Goal: Task Accomplishment & Management: Use online tool/utility

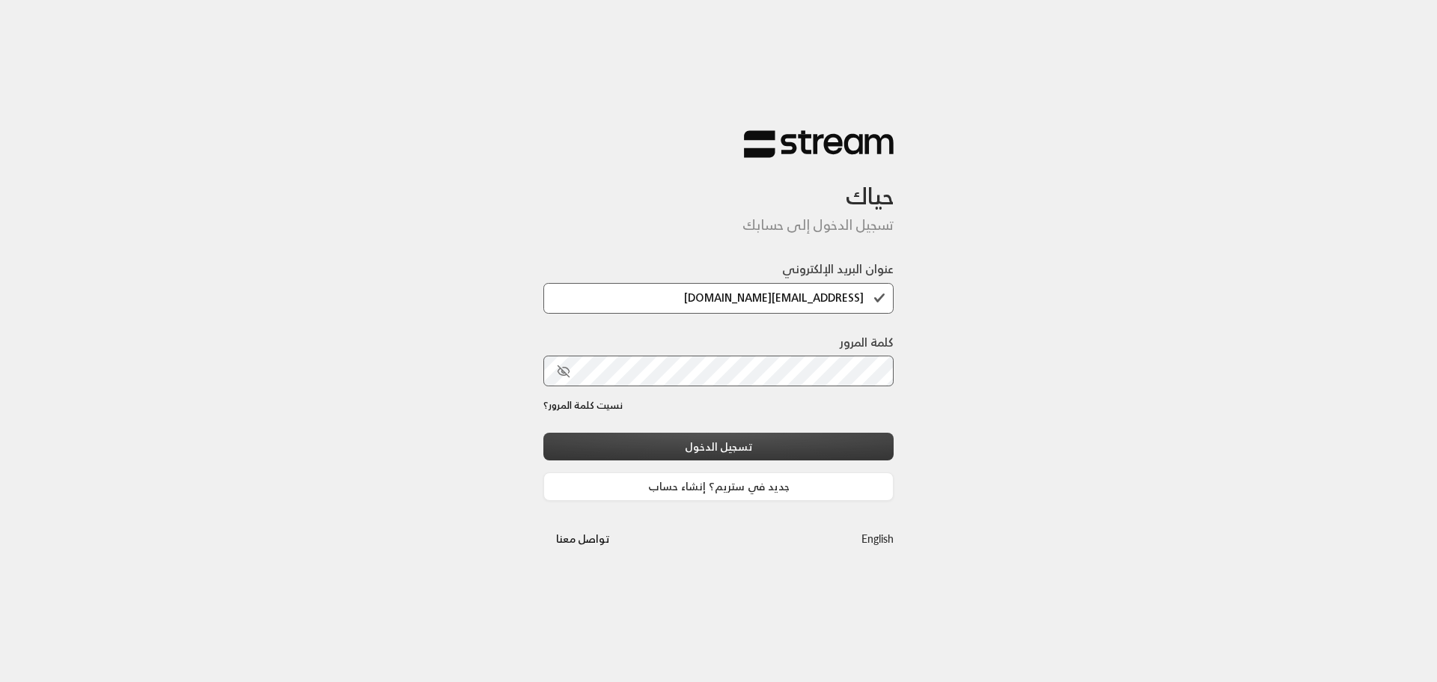
click at [761, 445] on button "تسجيل الدخول" at bounding box center [719, 447] width 350 height 28
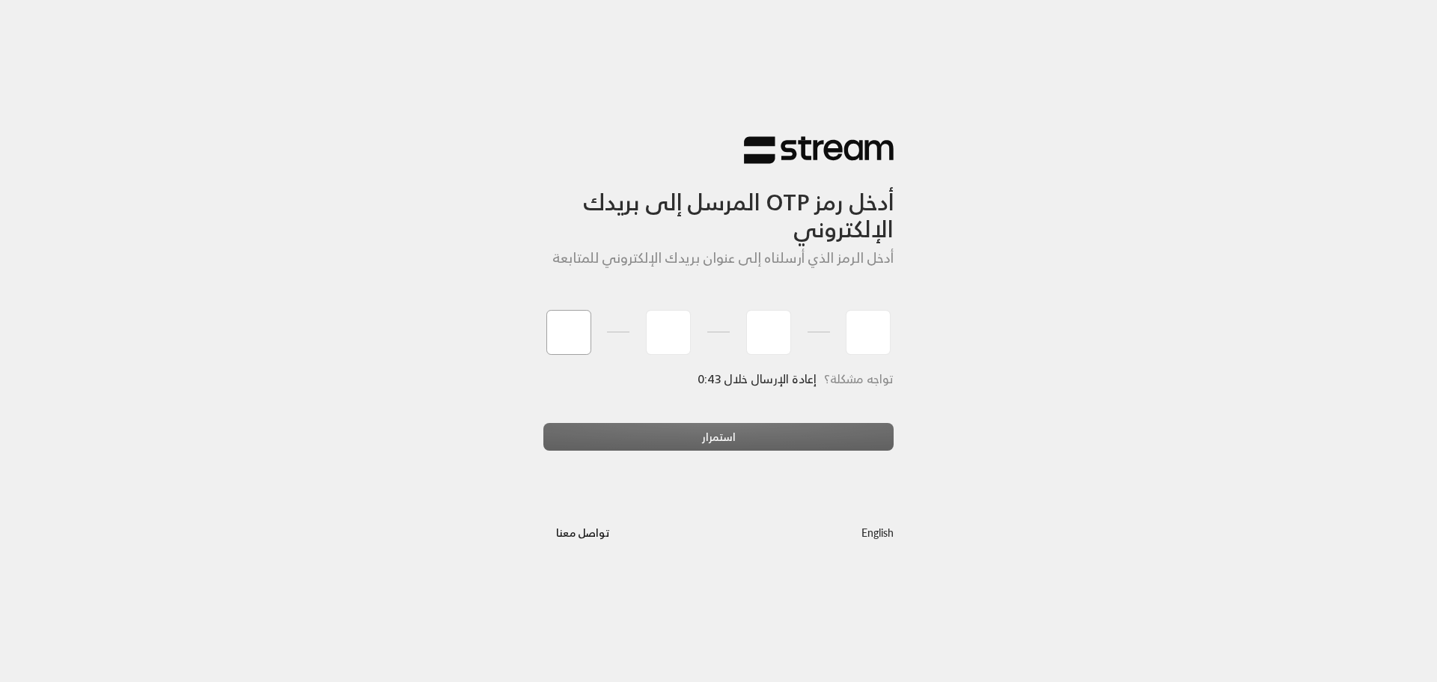
click at [561, 339] on input "tel" at bounding box center [569, 332] width 45 height 45
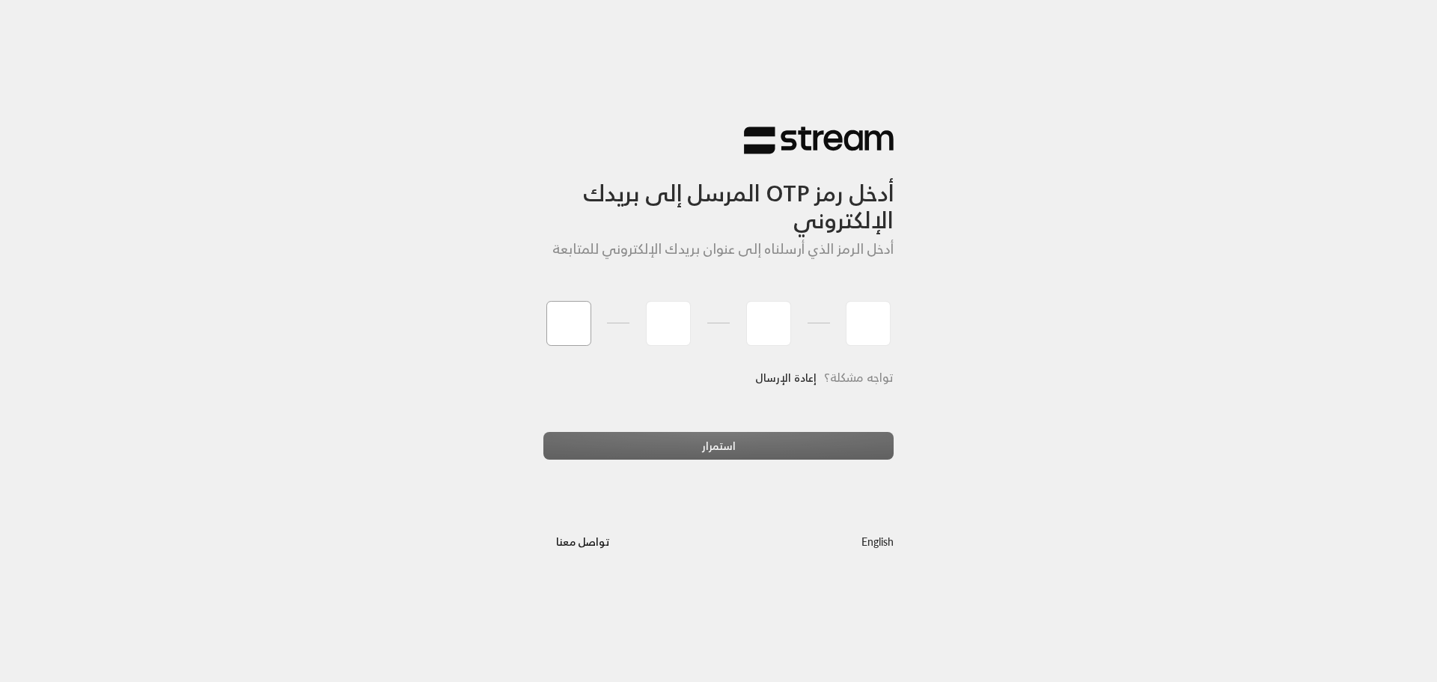
type input "3"
type input "4"
type input "2"
type input "7"
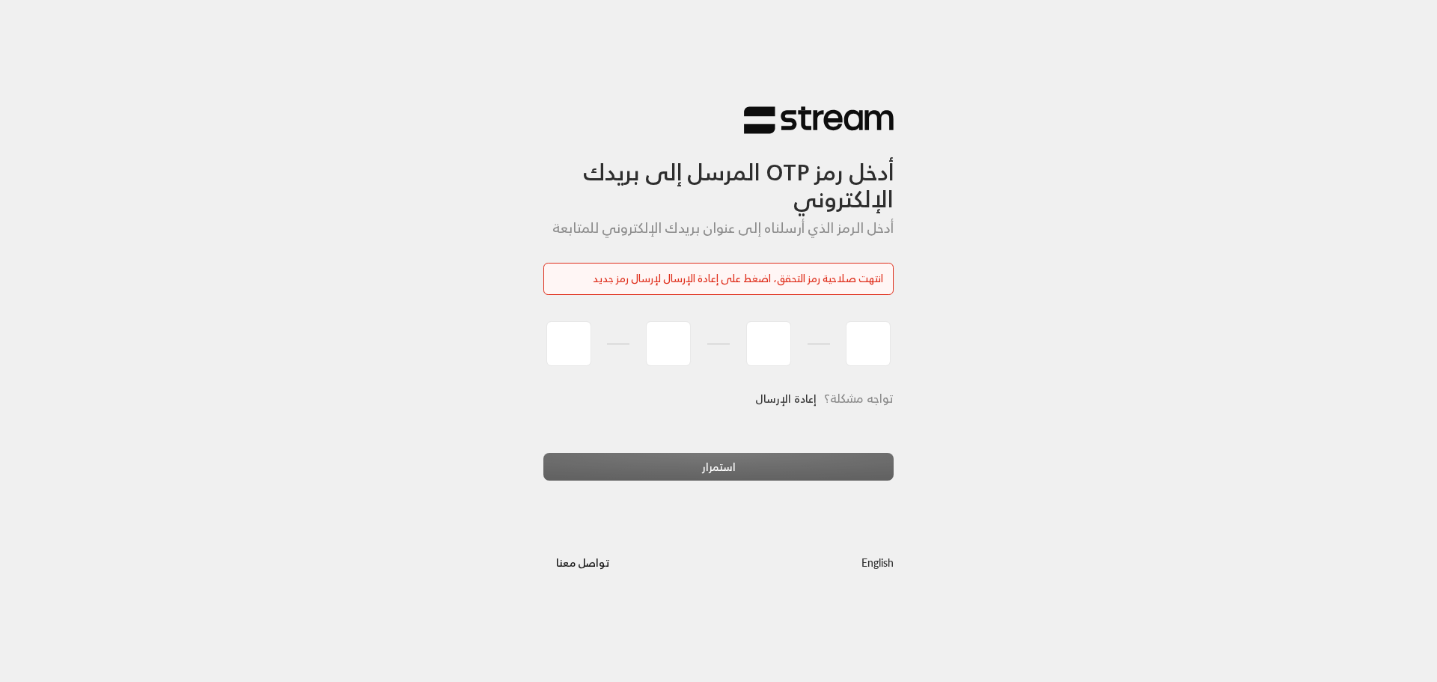
click at [785, 397] on link "إعادة الإرسال" at bounding box center [785, 398] width 61 height 31
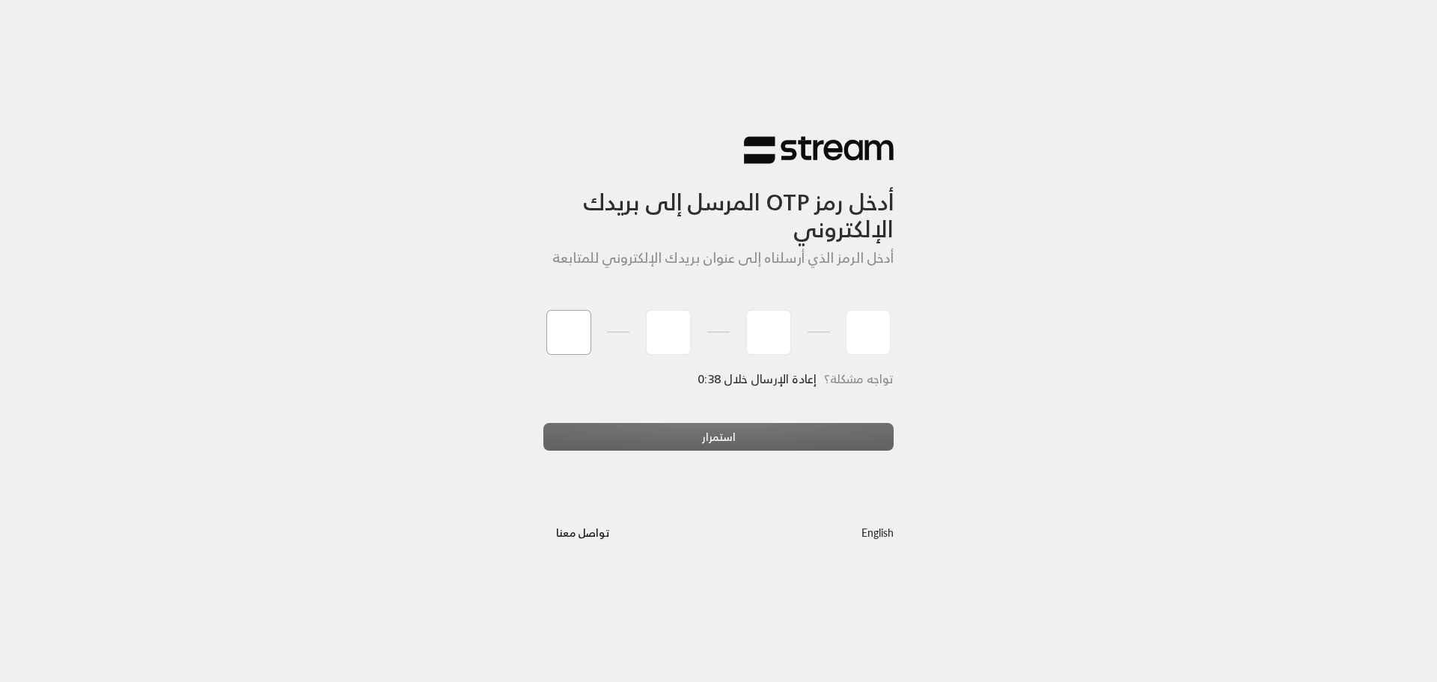
type input "5"
type input "7"
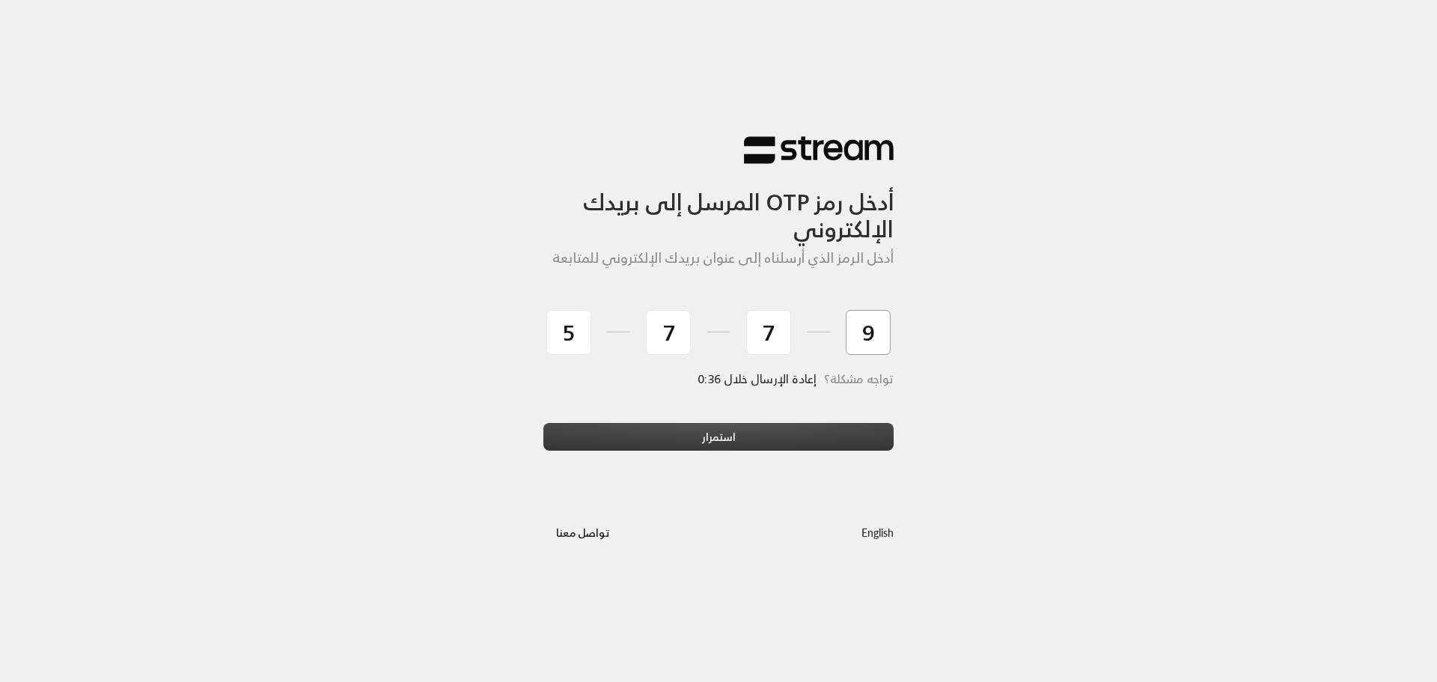
type input "9"
click at [692, 437] on button "استمرار" at bounding box center [719, 437] width 350 height 28
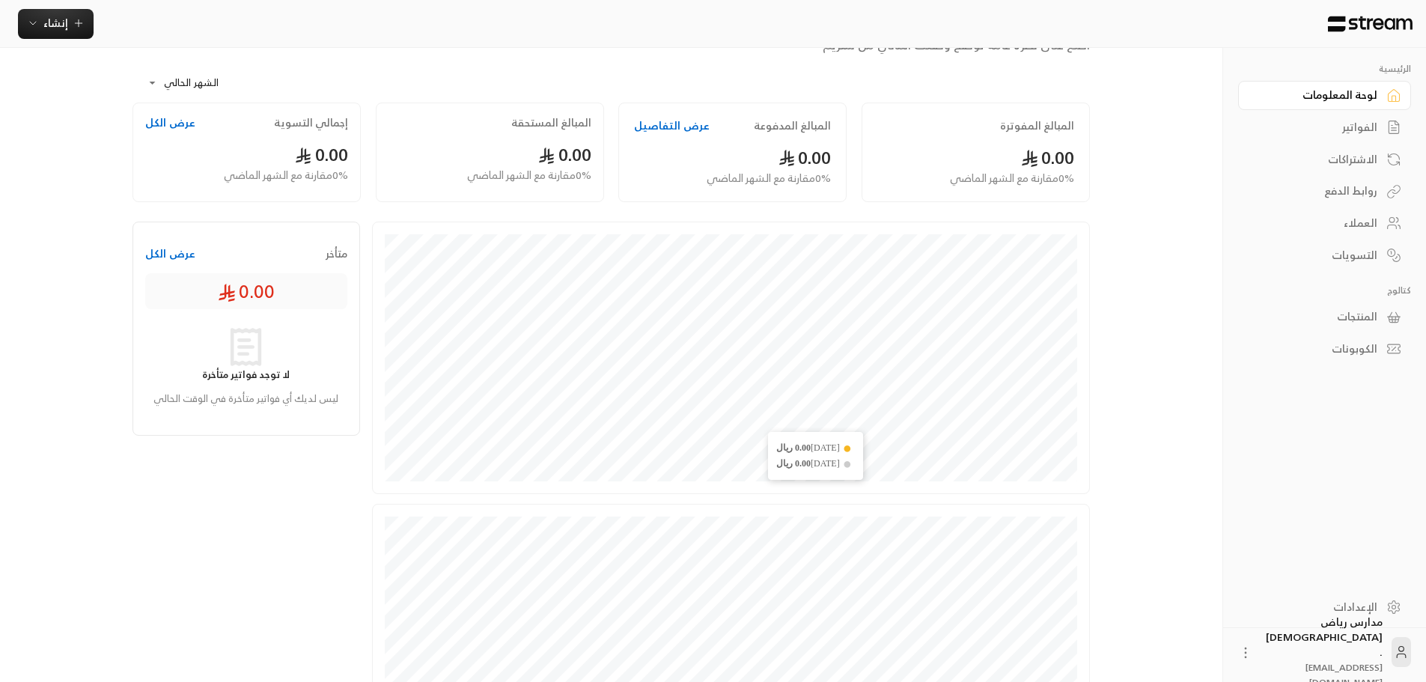
scroll to position [75, 0]
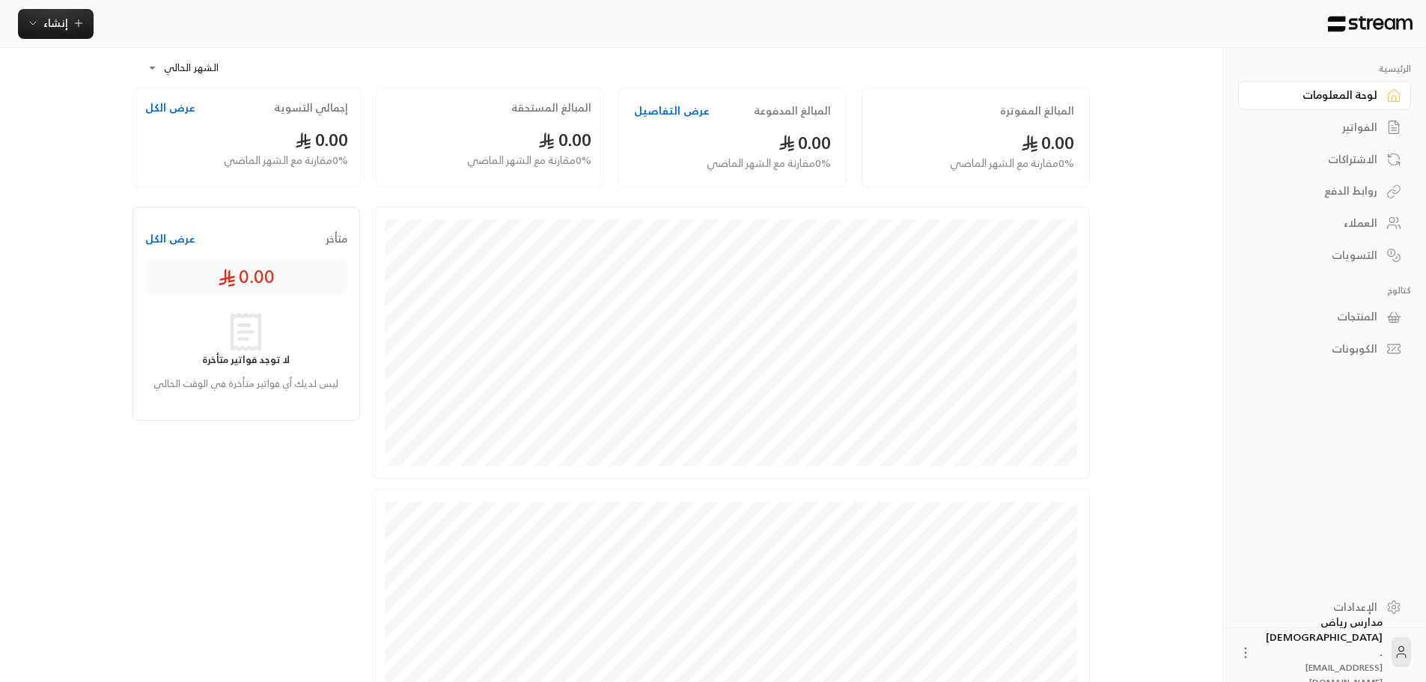
click at [1348, 311] on div "المنتجات" at bounding box center [1317, 316] width 121 height 15
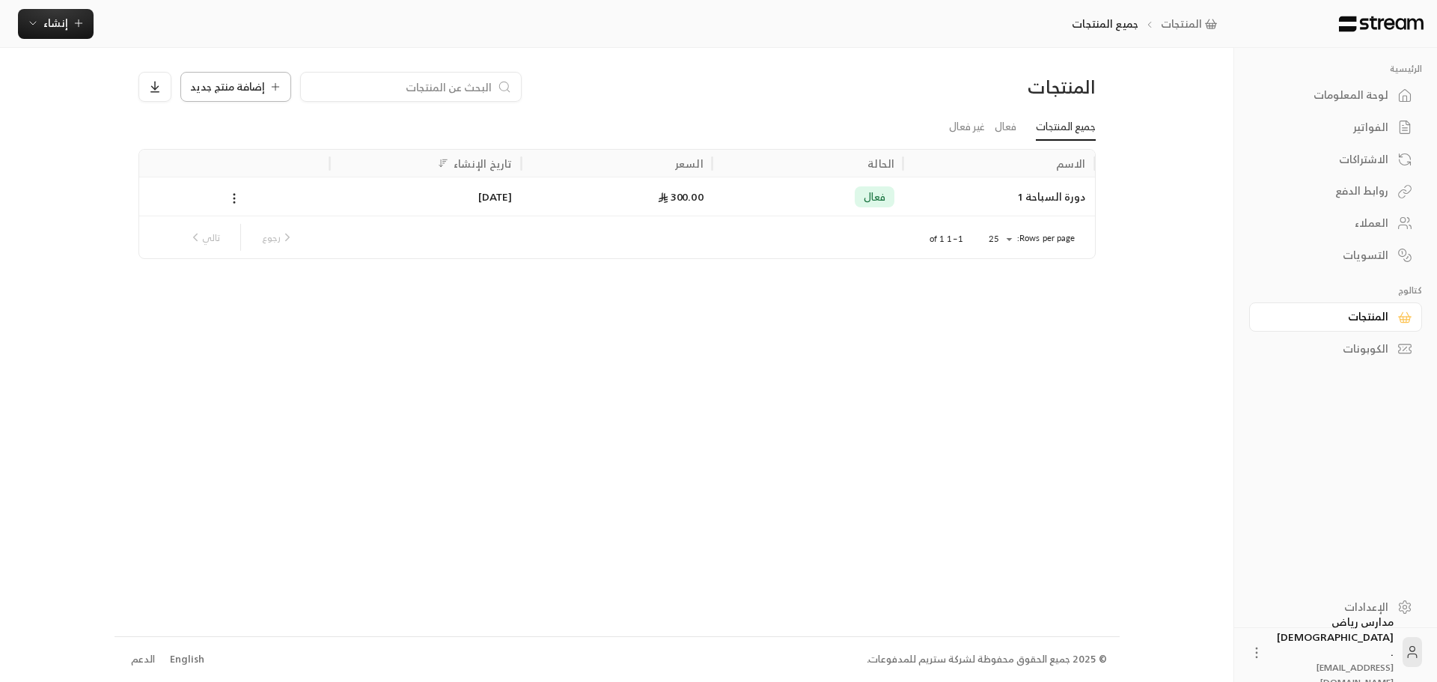
click at [230, 91] on span "إضافة منتج جديد" at bounding box center [227, 87] width 75 height 10
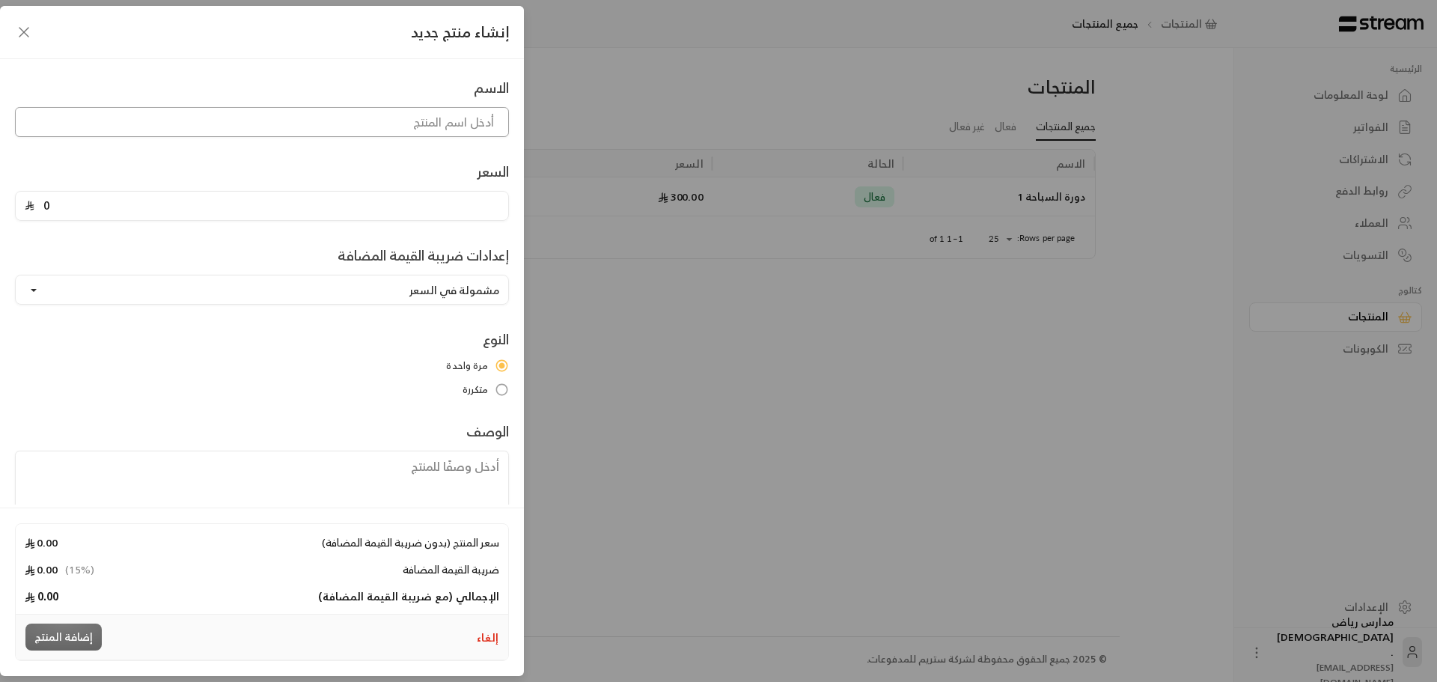
click at [469, 130] on input at bounding box center [262, 122] width 494 height 30
type input "برنامج مساند"
click at [169, 204] on input "0" at bounding box center [266, 206] width 465 height 28
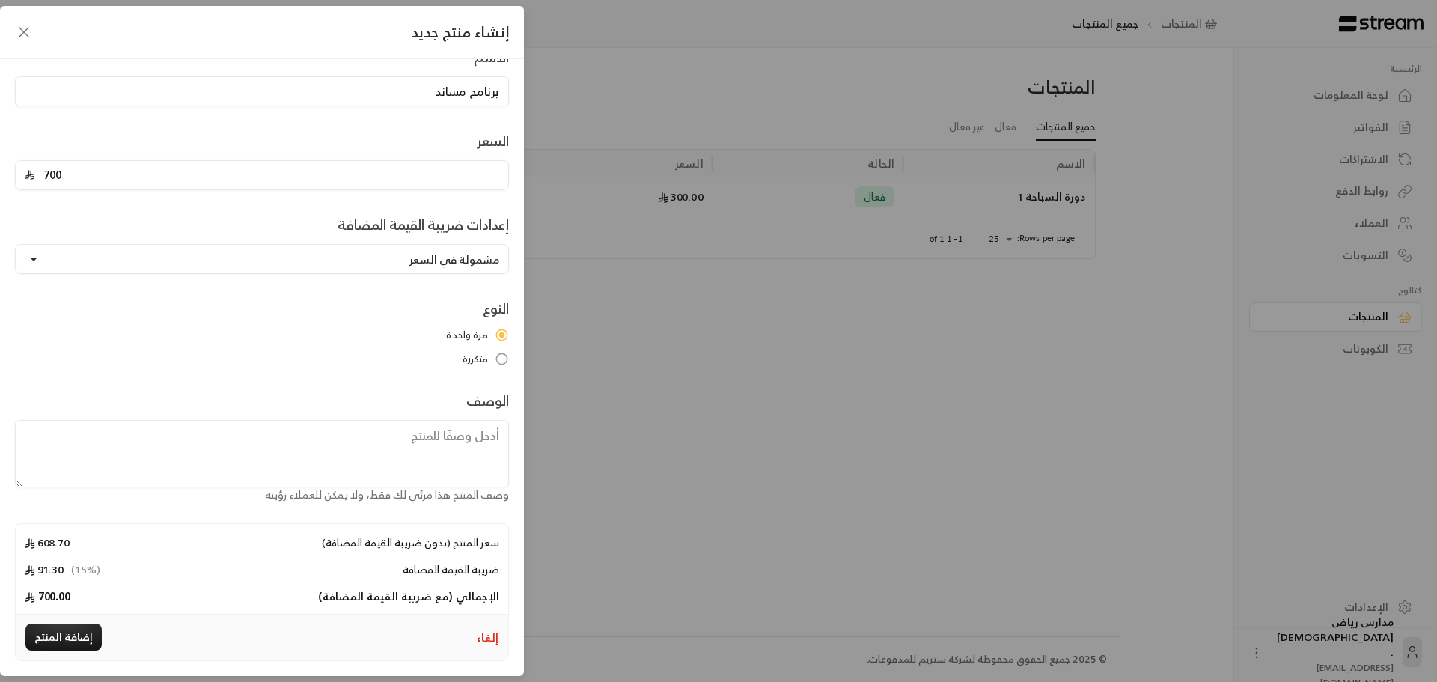
scroll to position [47, 0]
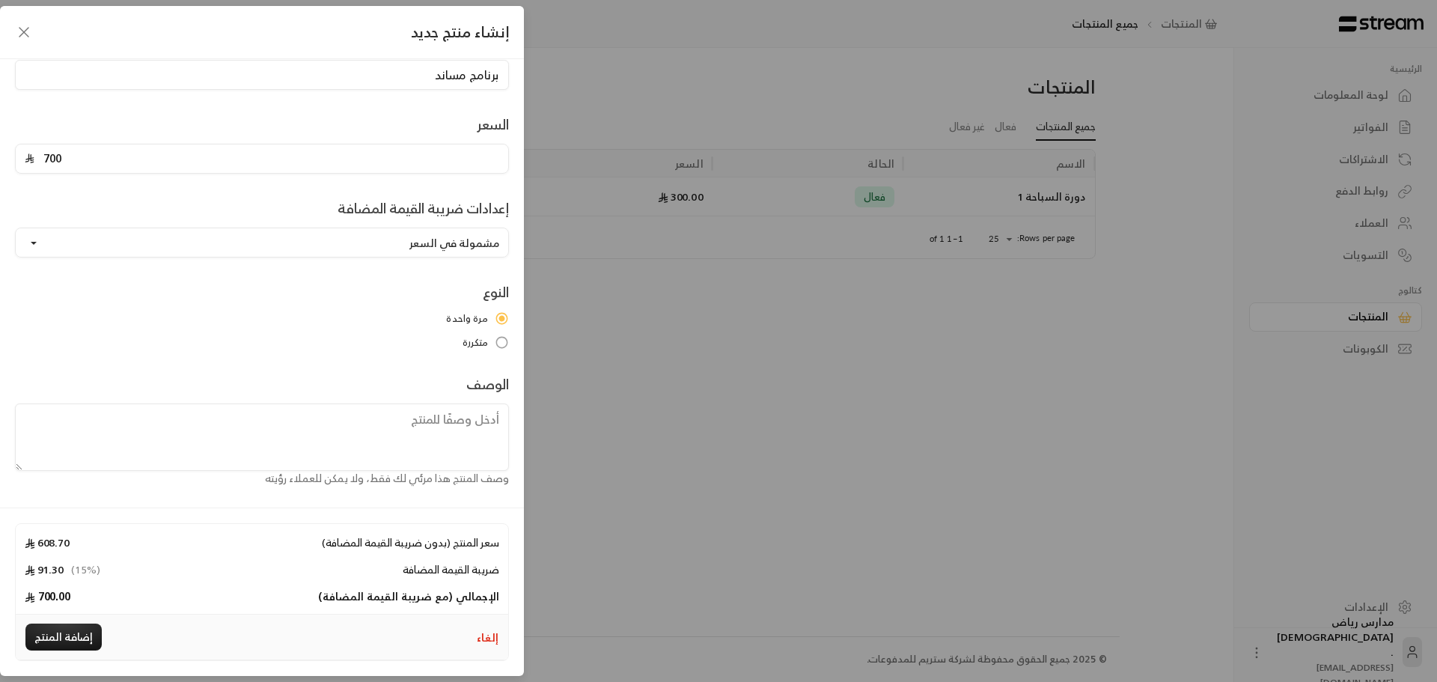
type input "700"
click at [467, 445] on textarea at bounding box center [262, 437] width 494 height 67
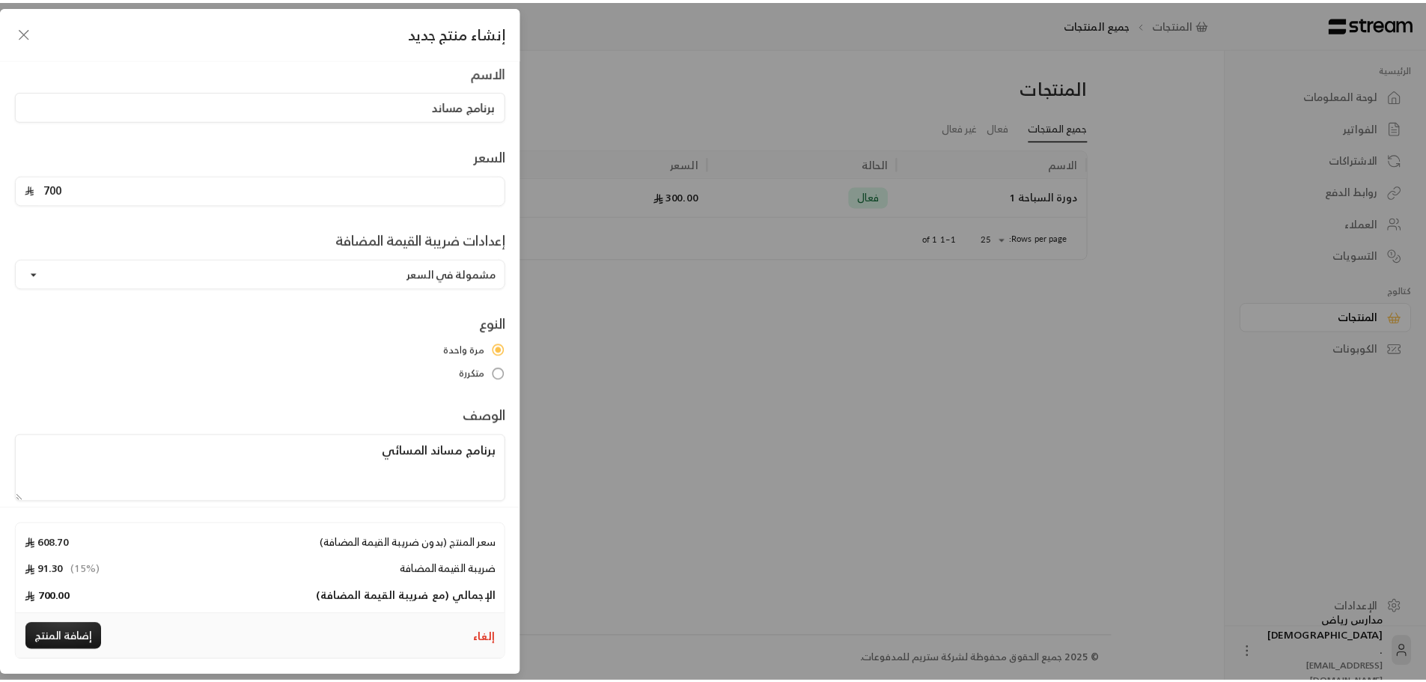
scroll to position [0, 0]
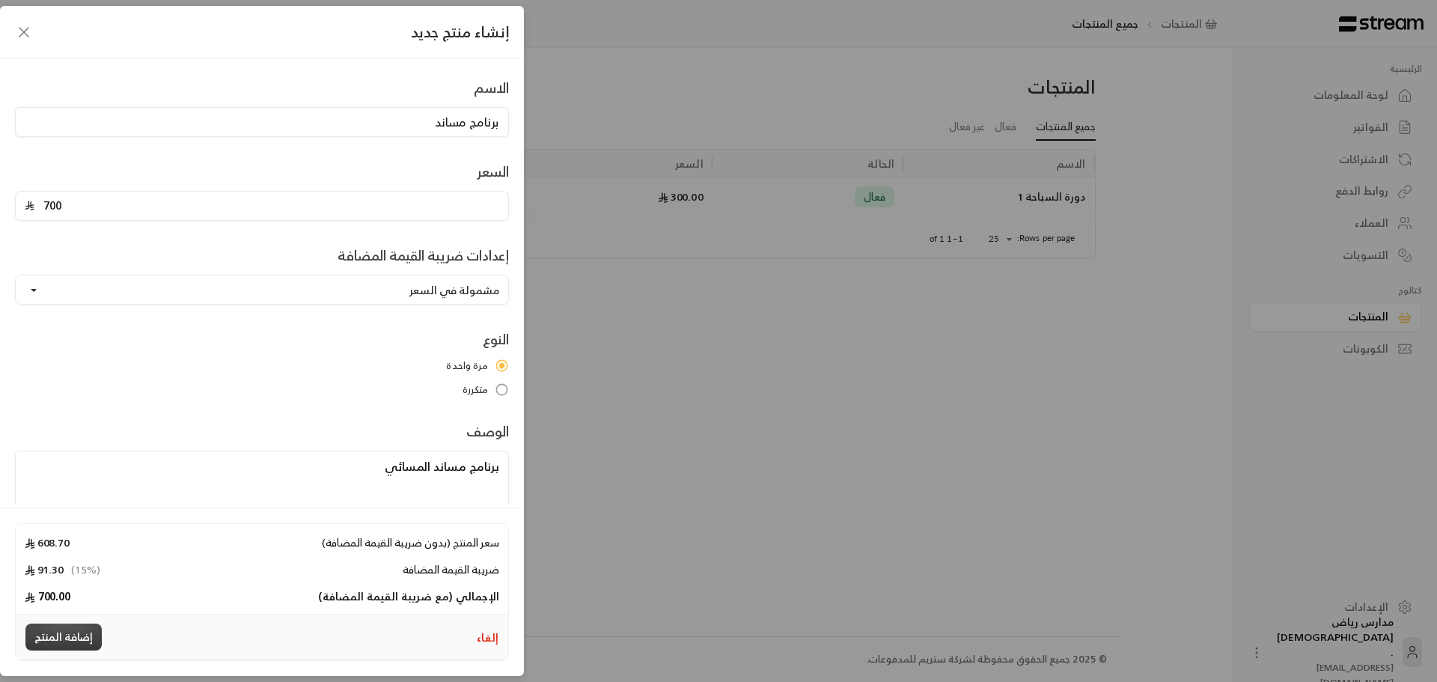
type textarea "برنامج مساند المسائي"
click at [85, 638] on button "إضافة المنتج" at bounding box center [63, 637] width 76 height 27
type input "0"
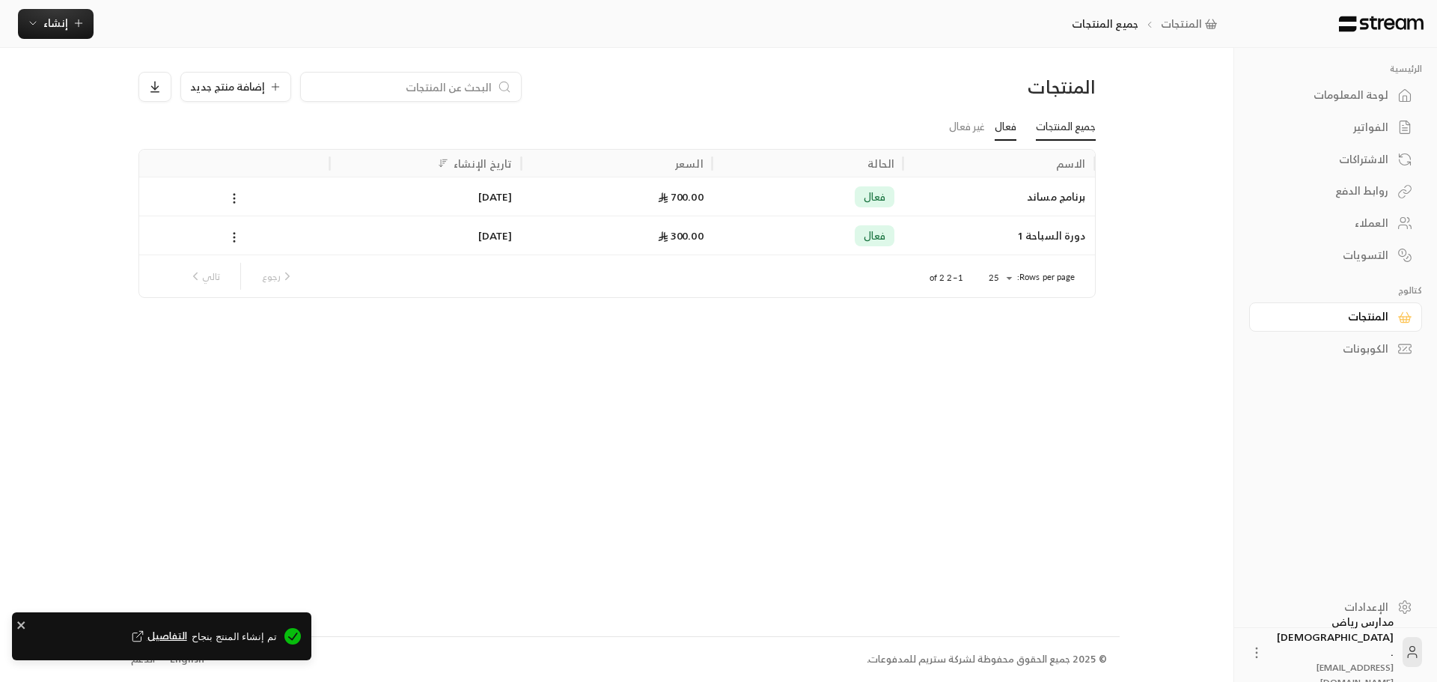
click at [1005, 127] on link "فعال" at bounding box center [1006, 127] width 22 height 27
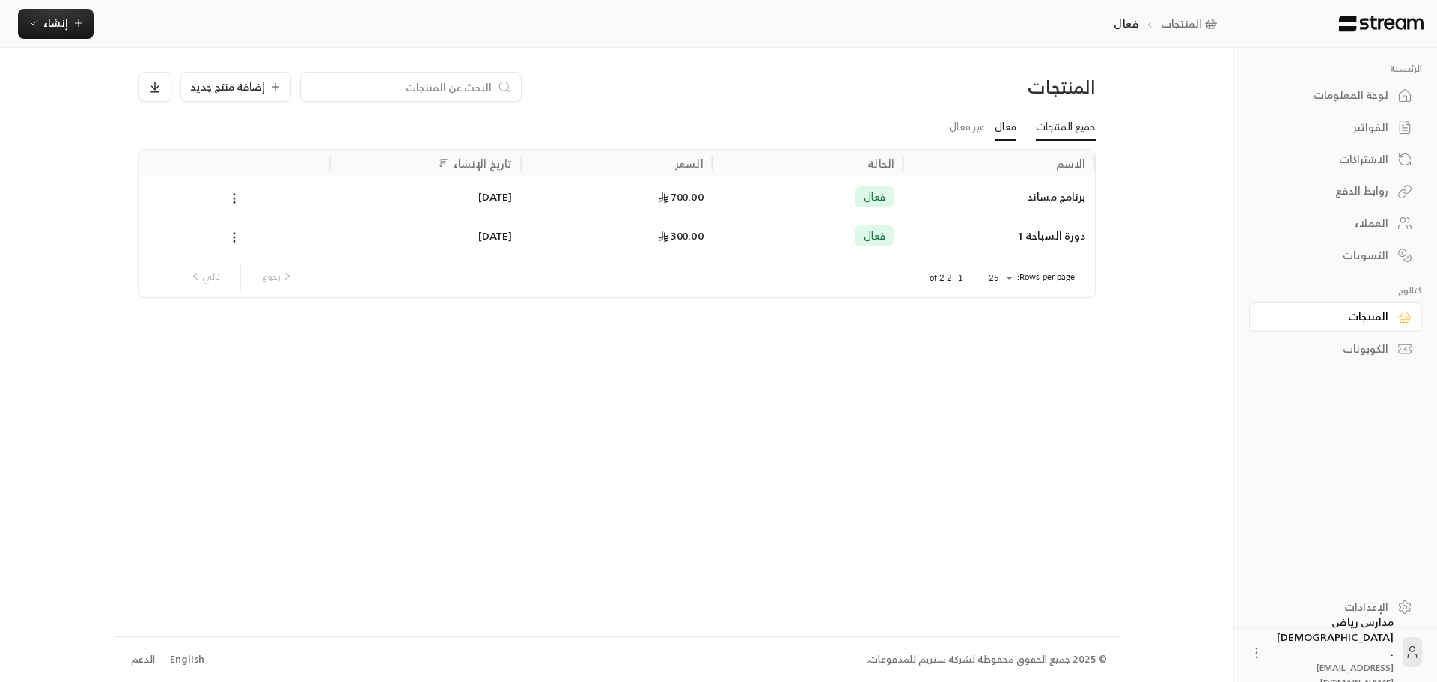
click at [1064, 133] on link "جميع المنتجات" at bounding box center [1066, 127] width 60 height 27
click at [1387, 127] on div "الفواتير" at bounding box center [1328, 127] width 121 height 15
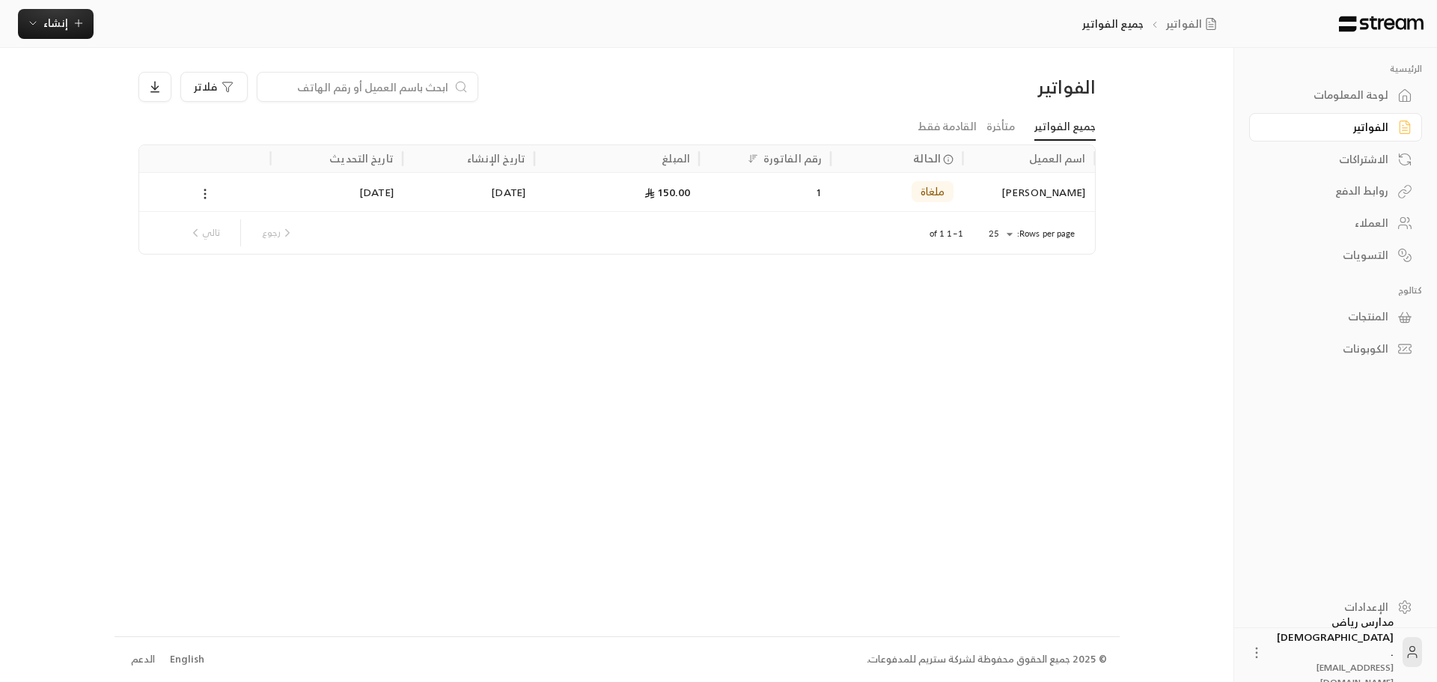
click at [198, 192] on icon at bounding box center [204, 193] width 13 height 13
click at [391, 321] on div at bounding box center [718, 341] width 1437 height 682
click at [1383, 157] on div "الاشتراكات" at bounding box center [1328, 159] width 121 height 15
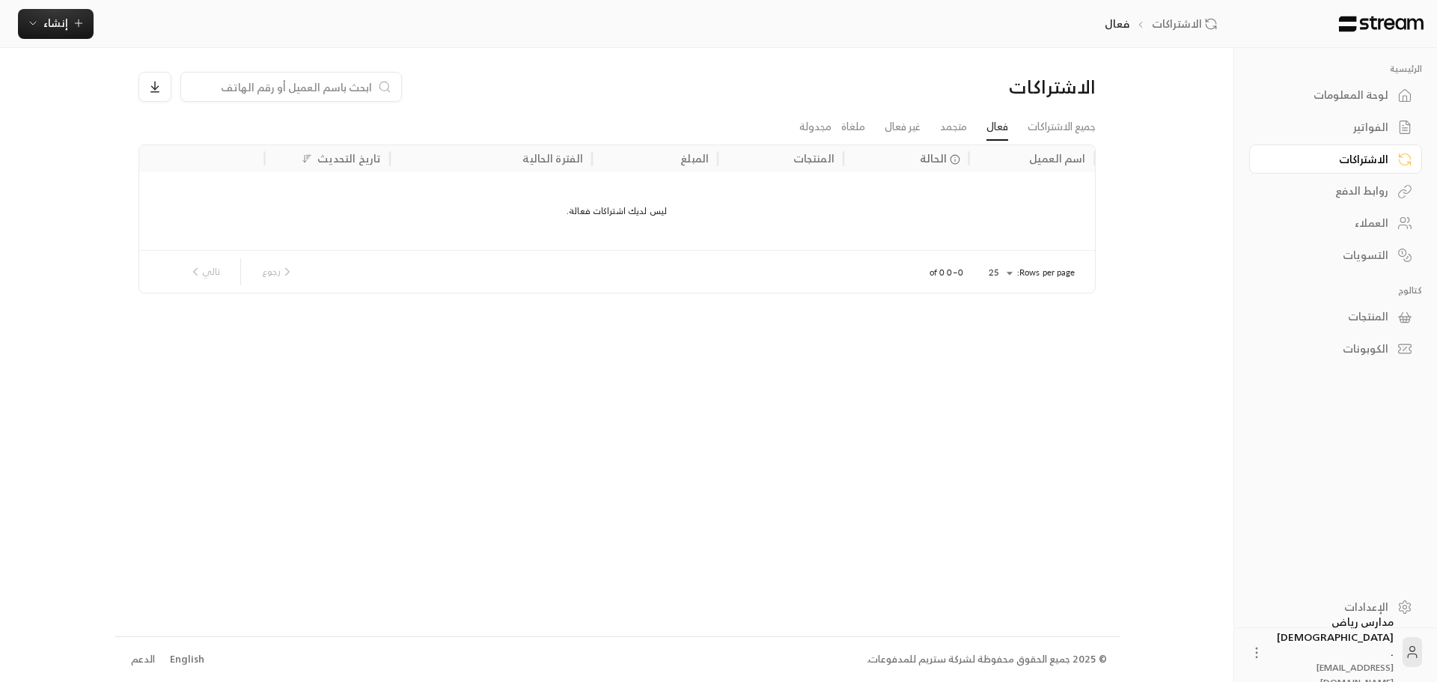
click at [1381, 184] on div "روابط الدفع" at bounding box center [1328, 190] width 121 height 15
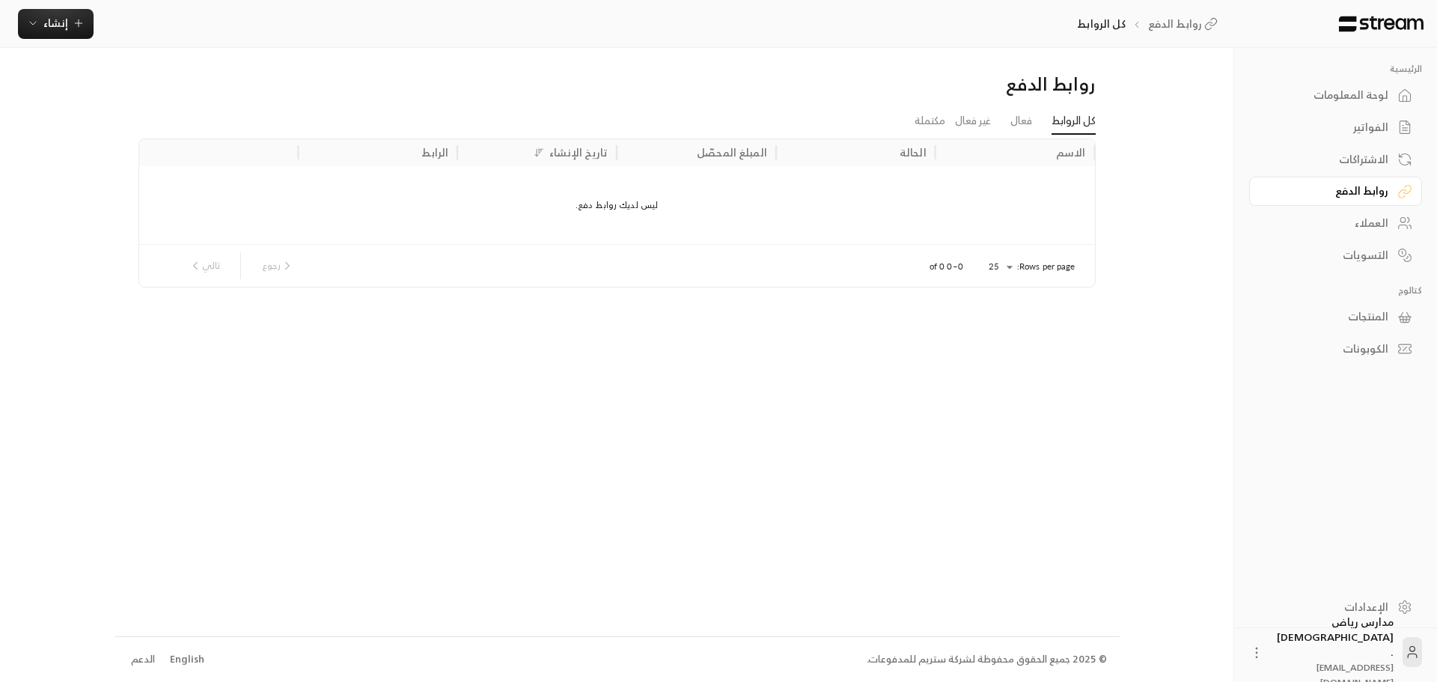
click at [1382, 221] on div "العملاء" at bounding box center [1328, 223] width 121 height 15
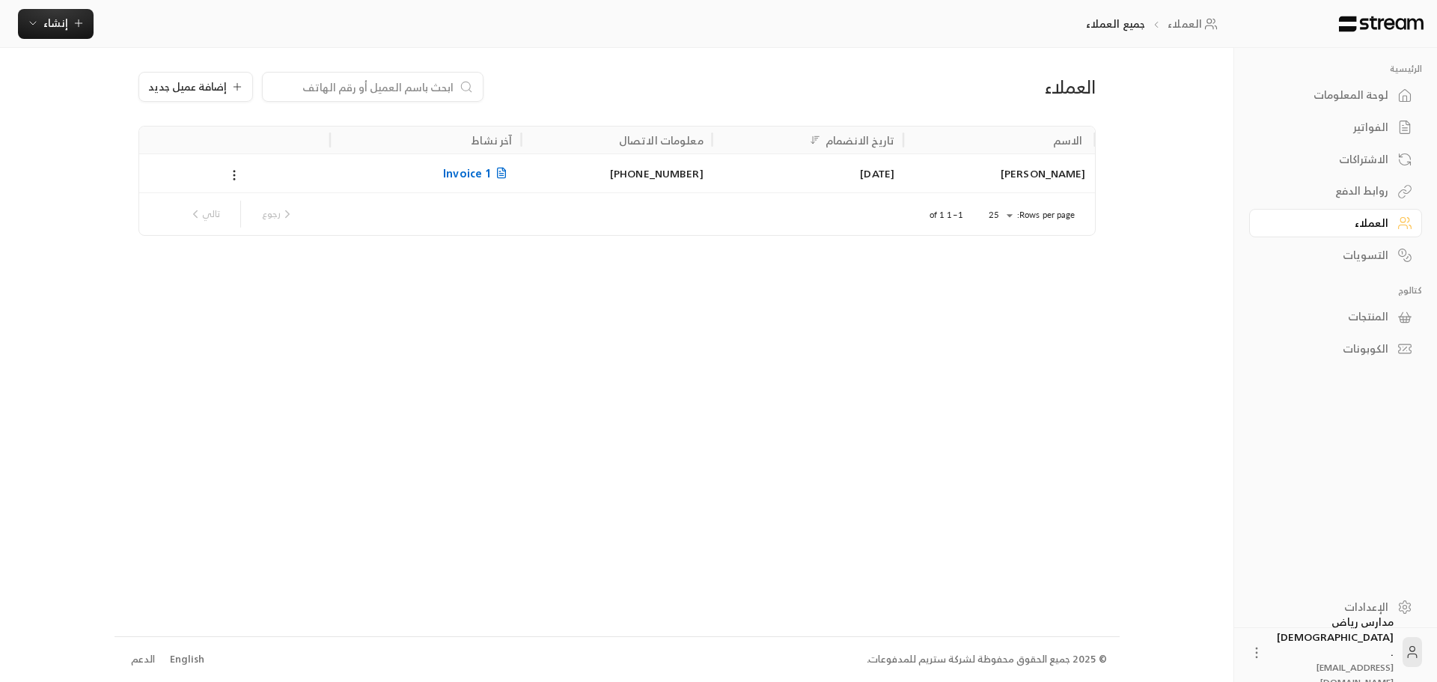
click at [1382, 254] on div "التسويات" at bounding box center [1328, 255] width 121 height 15
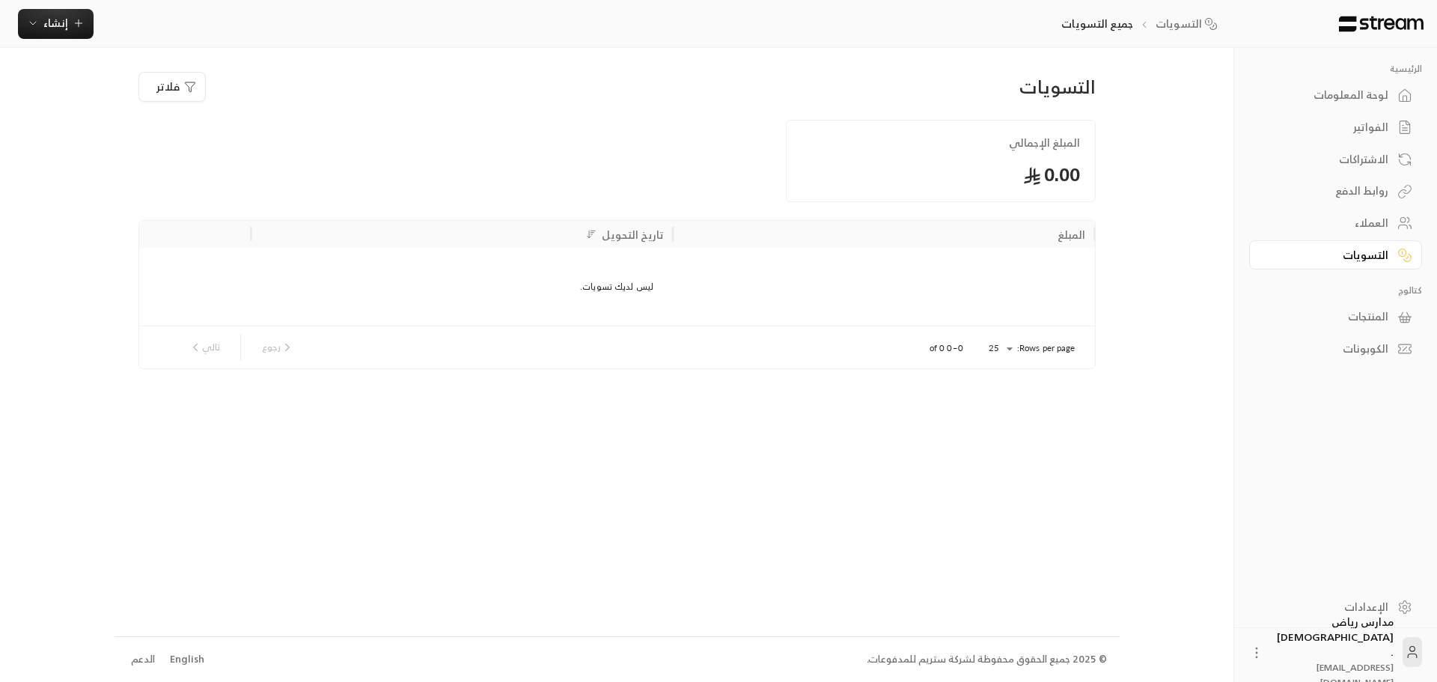
click at [1378, 319] on div "المنتجات" at bounding box center [1328, 316] width 121 height 15
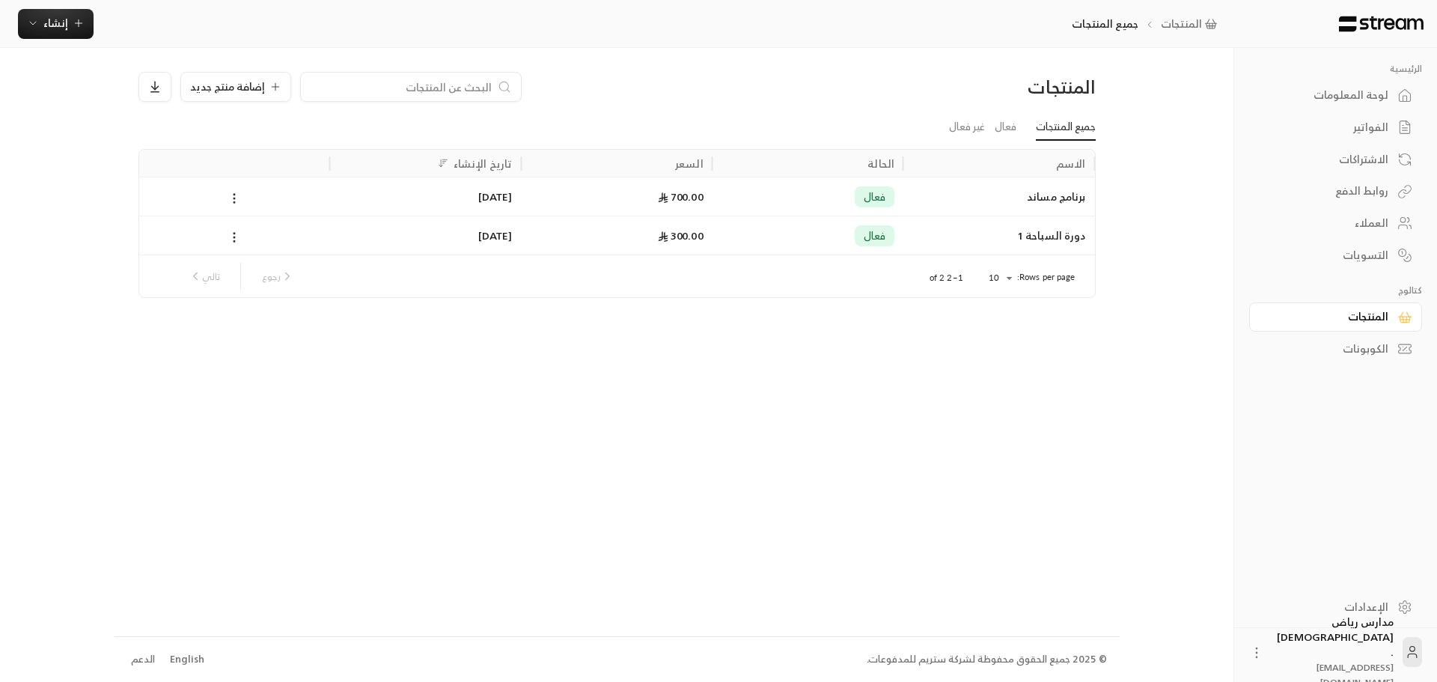
click at [1377, 352] on div "الكوبونات" at bounding box center [1328, 348] width 121 height 15
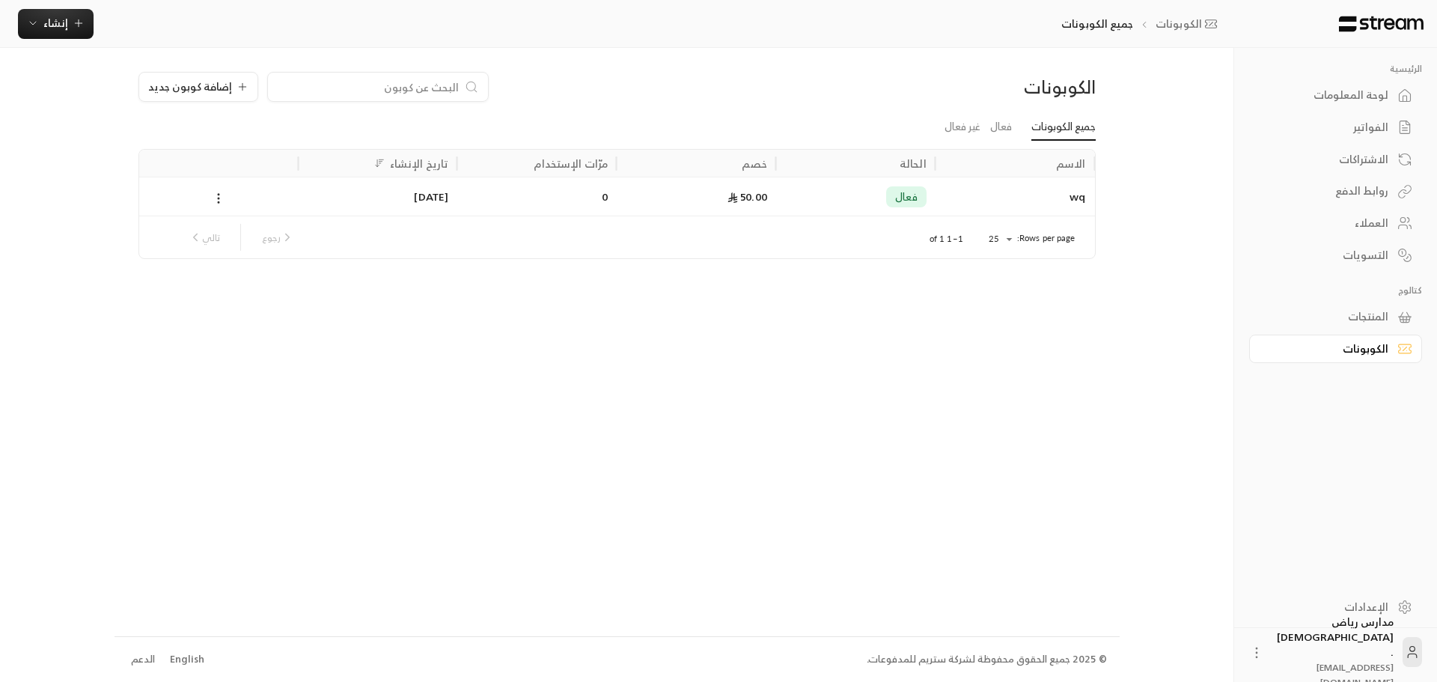
click at [1401, 94] on icon at bounding box center [1405, 95] width 15 height 15
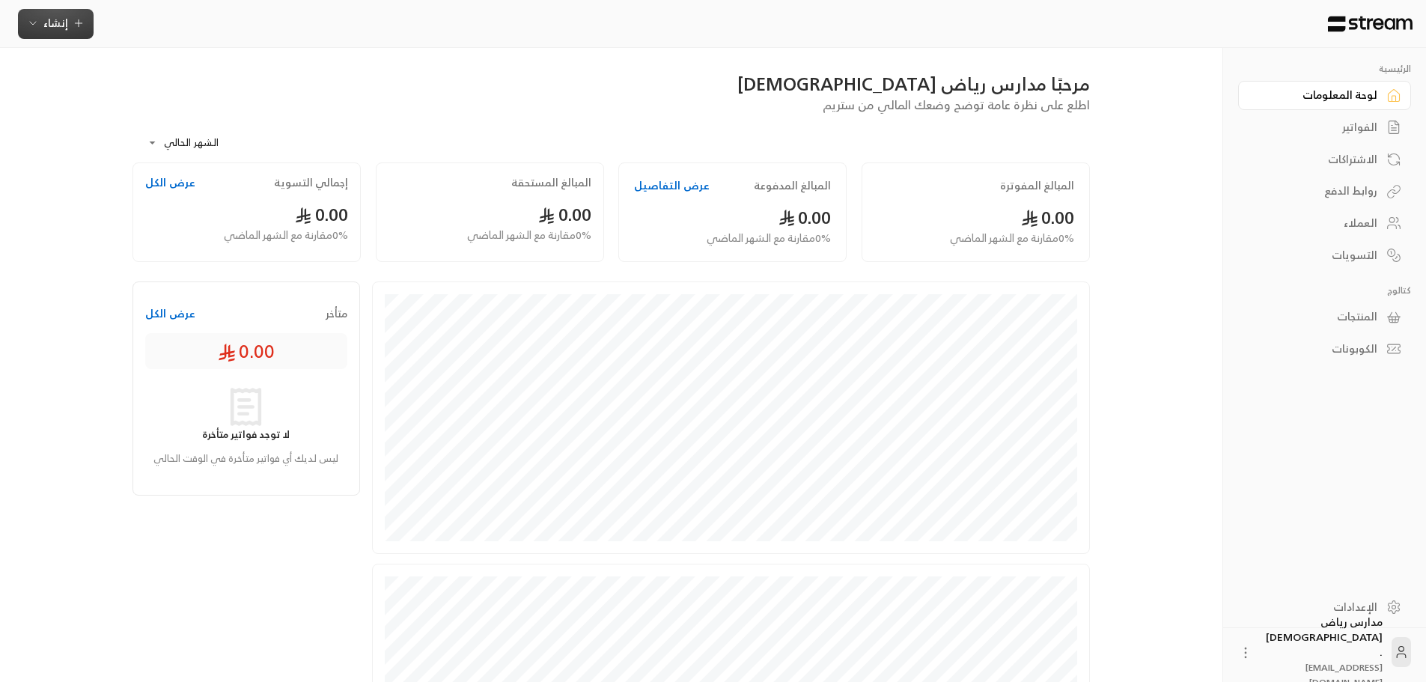
click at [35, 25] on icon "button" at bounding box center [33, 23] width 12 height 12
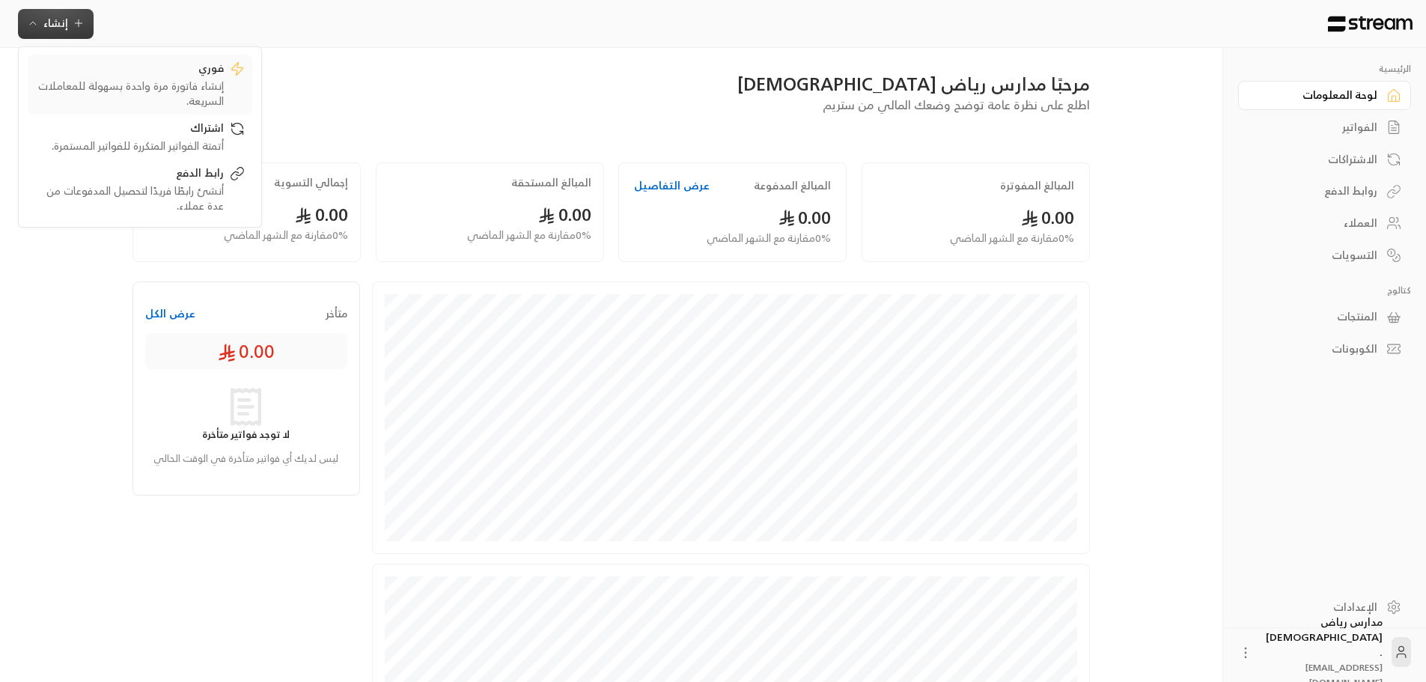
click at [181, 97] on div "إنشاء فاتورة مرة واحدة بسهولة للمعاملات السريعة." at bounding box center [129, 94] width 189 height 30
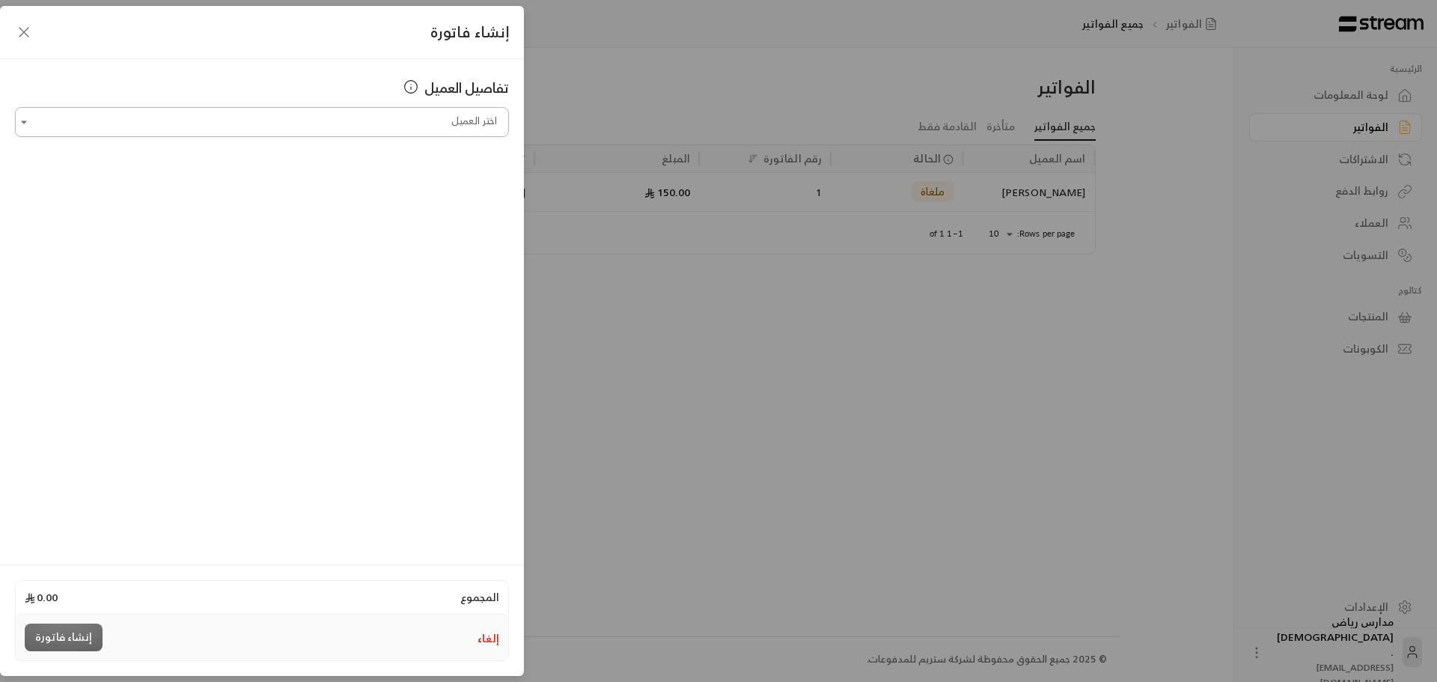
click at [446, 128] on input "اختر العميل" at bounding box center [262, 122] width 494 height 26
click at [774, 347] on div "إنشاء فاتورة تفاصيل العميل اختر العميل اختر العميل المجموع 0.00 إلغاء إنشاء فات…" at bounding box center [718, 341] width 1437 height 682
click at [734, 424] on div "إنشاء فاتورة تفاصيل العميل اختر العميل اختر العميل المجموع 0.00 إلغاء إنشاء فات…" at bounding box center [718, 341] width 1437 height 682
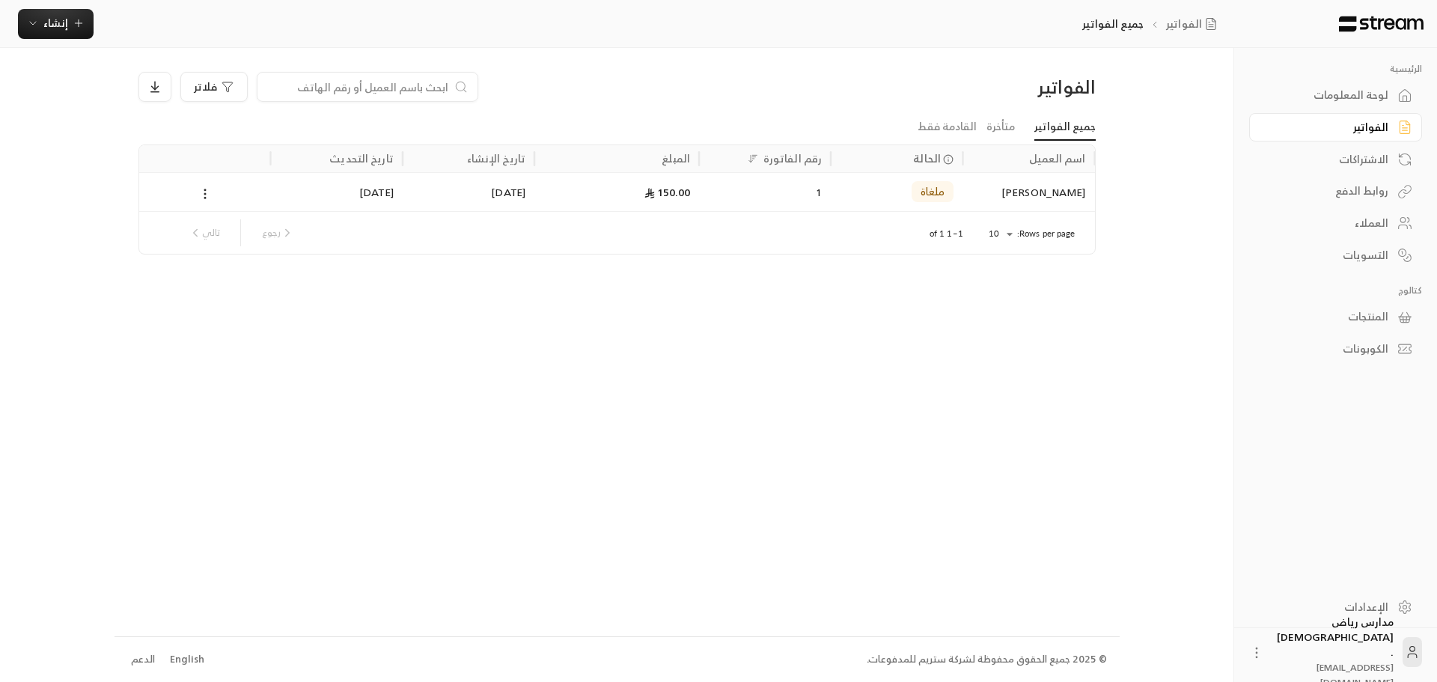
click at [1401, 92] on icon at bounding box center [1405, 95] width 15 height 15
